Goal: Complete application form

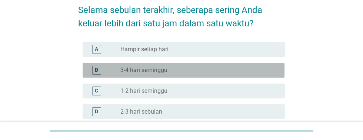
scroll to position [64, 0]
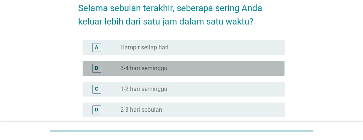
click at [97, 67] on font "B" at bounding box center [96, 68] width 3 height 6
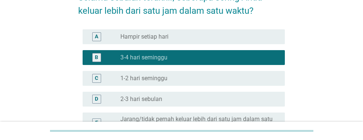
scroll to position [92, 0]
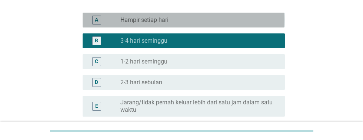
click at [101, 20] on div "A" at bounding box center [96, 20] width 9 height 9
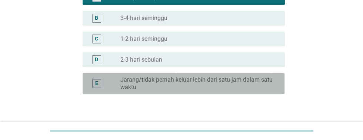
scroll to position [123, 0]
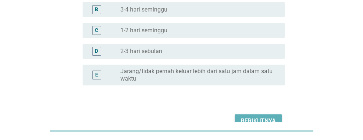
click at [263, 122] on font "Berikutnya" at bounding box center [258, 120] width 35 height 7
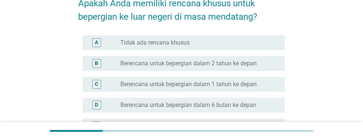
scroll to position [71, 0]
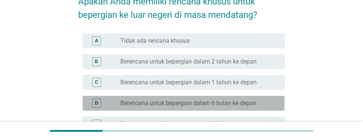
click at [251, 104] on font "Berencana untuk bepergian dalam 6 bulan ke depan" at bounding box center [189, 102] width 136 height 7
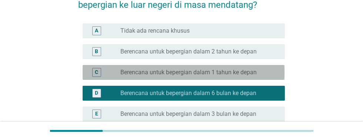
scroll to position [129, 0]
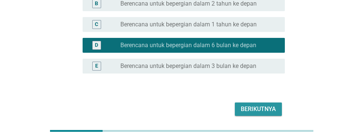
click at [270, 110] on font "Berikutnya" at bounding box center [258, 108] width 35 height 7
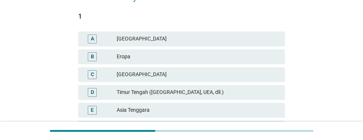
scroll to position [122, 0]
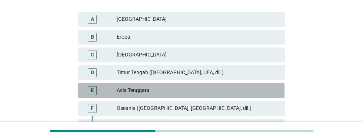
click at [112, 90] on div "E" at bounding box center [100, 90] width 33 height 9
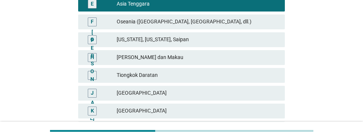
scroll to position [208, 0]
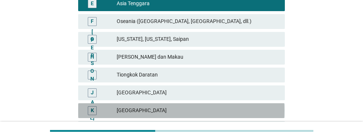
click at [117, 109] on font "[GEOGRAPHIC_DATA]" at bounding box center [142, 110] width 50 height 6
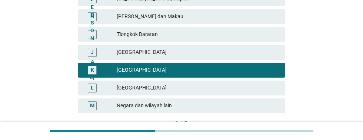
scroll to position [252, 0]
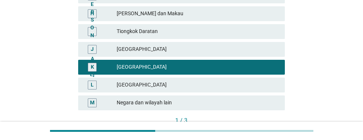
click at [266, 134] on font "Berikutnya" at bounding box center [263, 133] width 31 height 6
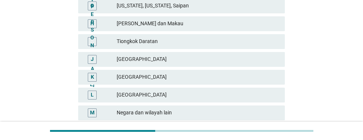
scroll to position [243, 0]
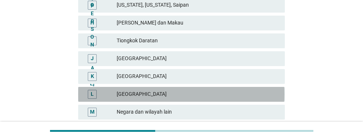
click at [118, 95] on font "[GEOGRAPHIC_DATA]" at bounding box center [142, 94] width 50 height 6
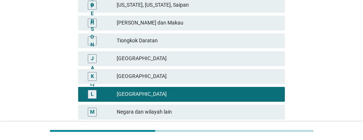
click at [267, 139] on font "Berikutnya" at bounding box center [263, 142] width 31 height 6
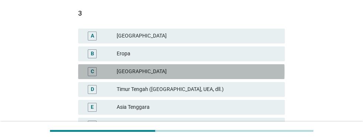
scroll to position [109, 0]
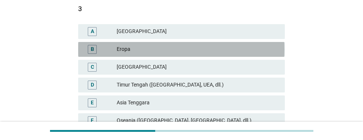
click at [115, 52] on div "B" at bounding box center [100, 49] width 33 height 9
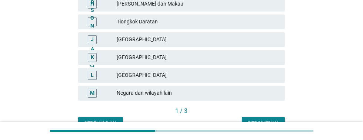
scroll to position [274, 0]
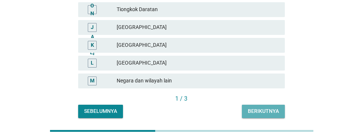
click at [271, 110] on font "Berikutnya" at bounding box center [263, 111] width 31 height 6
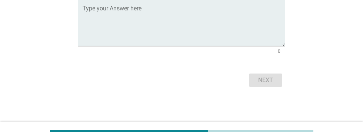
scroll to position [0, 0]
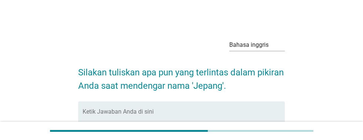
click at [236, 126] on textarea "Ketik Jawaban Anda di sini" at bounding box center [184, 129] width 202 height 39
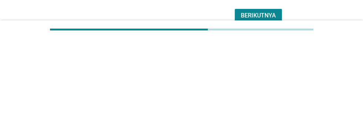
scroll to position [68, 0]
type textarea "Pohon sakura"
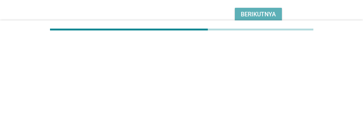
click at [262, 115] on font "Berikutnya" at bounding box center [258, 115] width 35 height 7
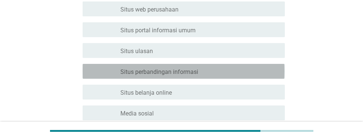
scroll to position [224, 0]
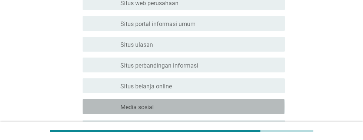
click at [113, 105] on font "memeriksa" at bounding box center [129, 106] width 80 height 9
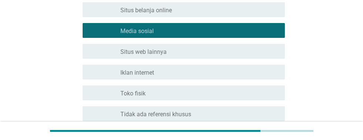
scroll to position [305, 0]
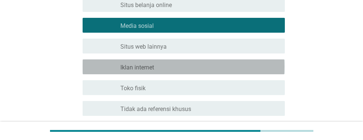
click at [109, 66] on font "memeriksa" at bounding box center [129, 66] width 80 height 9
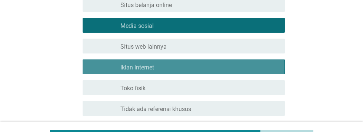
click at [104, 63] on font "memeriksa" at bounding box center [129, 66] width 80 height 9
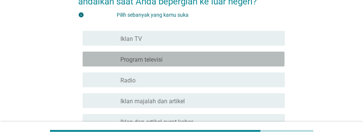
scroll to position [85, 0]
click at [259, 59] on div "garis besar kotak centang kosong Program televisi" at bounding box center [200, 58] width 159 height 9
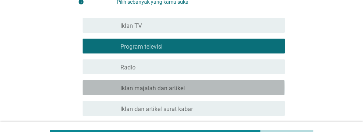
scroll to position [105, 0]
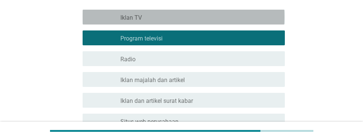
click at [241, 19] on div "garis besar kotak centang kosong Iklan TV" at bounding box center [200, 17] width 159 height 9
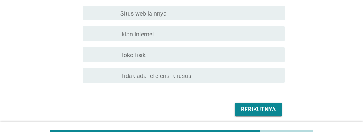
scroll to position [338, 0]
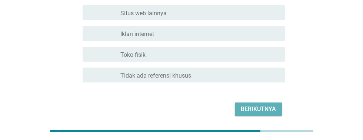
click at [264, 109] on font "Berikutnya" at bounding box center [258, 108] width 35 height 7
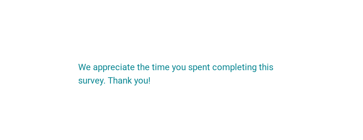
scroll to position [0, 0]
